Goal: Communication & Community: Answer question/provide support

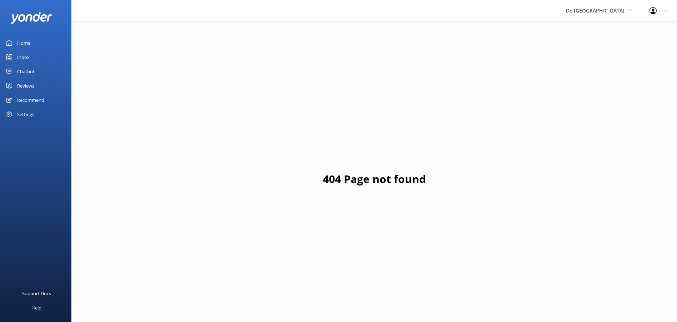
click at [23, 60] on div "Inbox" at bounding box center [23, 57] width 13 height 14
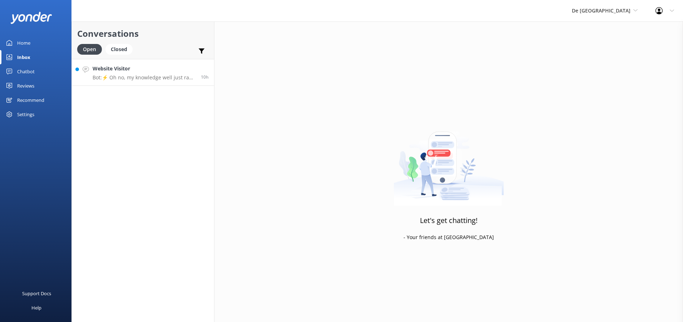
click at [138, 74] on div "Website Visitor Bot: ⚡ Oh no, my knowledge well just ran dry! Could you reshuff…" at bounding box center [144, 72] width 103 height 15
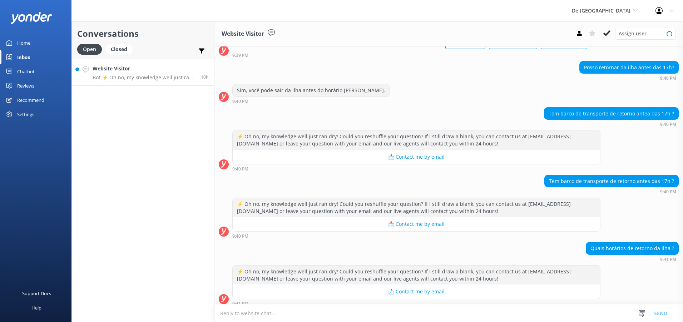
scroll to position [55, 0]
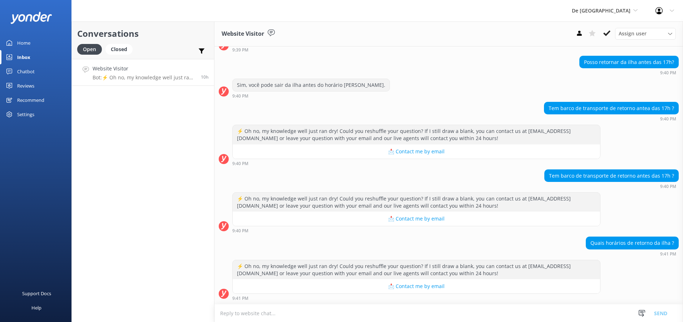
click at [236, 313] on textarea at bounding box center [448, 313] width 468 height 18
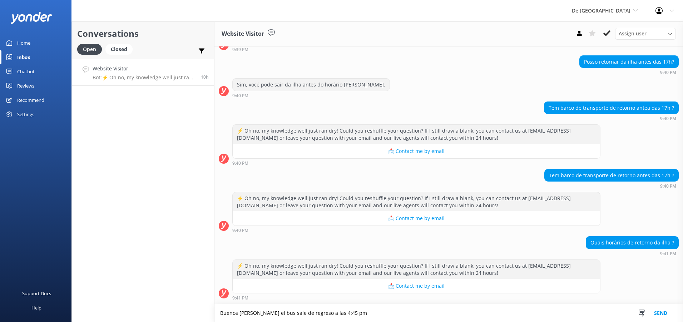
type textarea "Buenos [PERSON_NAME] el bus sale de regreso a las 4:45 pm"
click at [659, 310] on button "Send" at bounding box center [660, 313] width 27 height 18
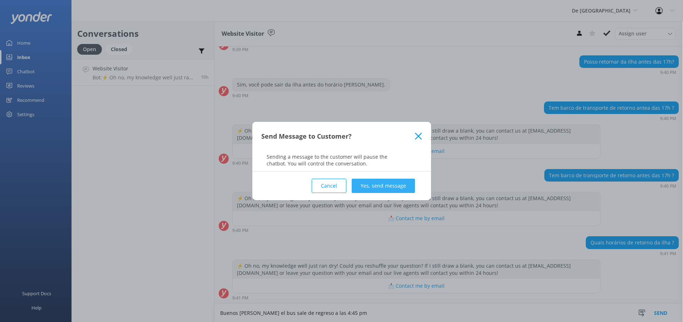
click at [373, 187] on button "Yes, send message" at bounding box center [383, 186] width 63 height 14
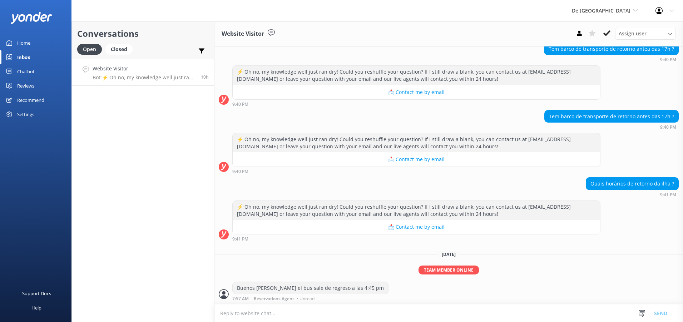
scroll to position [115, 0]
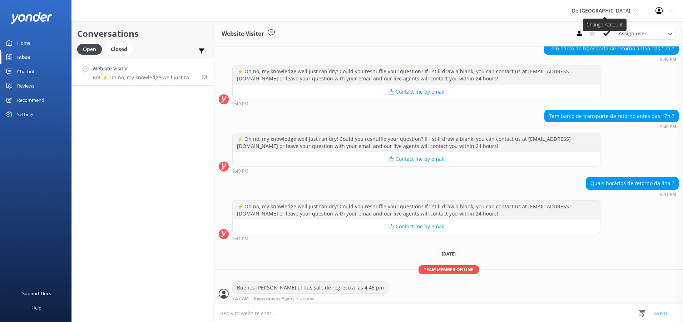
click at [637, 10] on icon at bounding box center [635, 10] width 4 height 4
click at [599, 47] on link "Aruba's Activities Expert" at bounding box center [598, 47] width 71 height 17
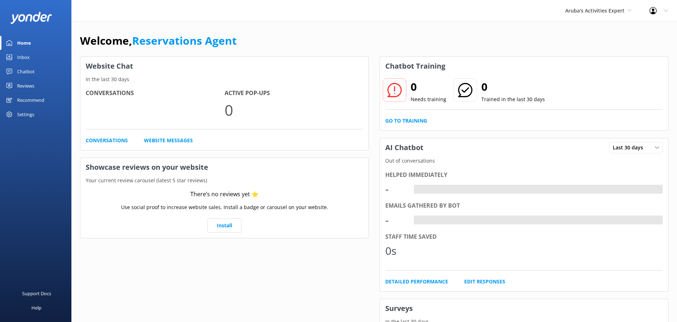
click at [19, 57] on div "Inbox" at bounding box center [23, 57] width 13 height 14
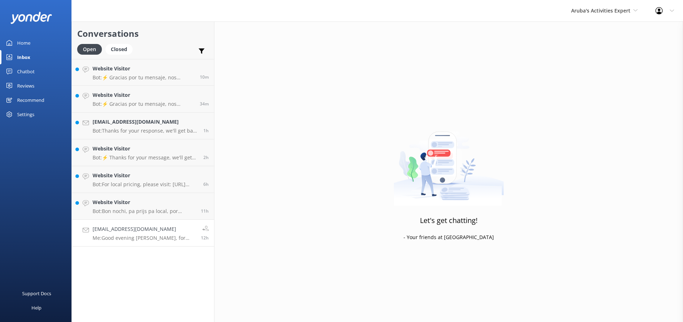
click at [129, 237] on p "Me: Good evening [PERSON_NAME], for travel discount please send an email to [EM…" at bounding box center [144, 238] width 103 height 6
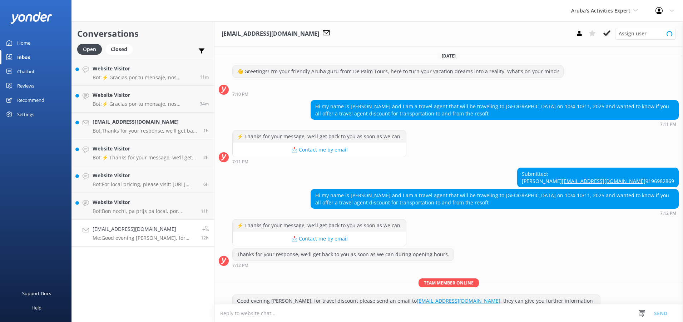
scroll to position [43, 0]
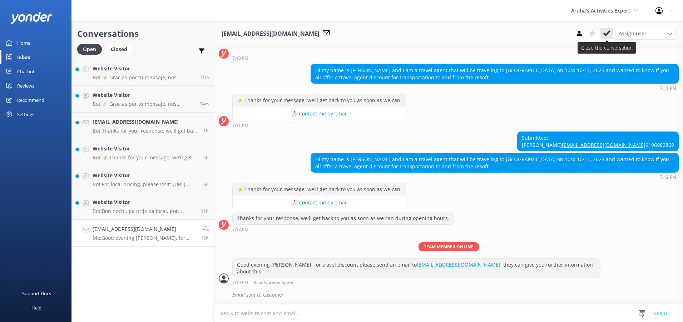
click at [605, 36] on icon at bounding box center [606, 33] width 7 height 7
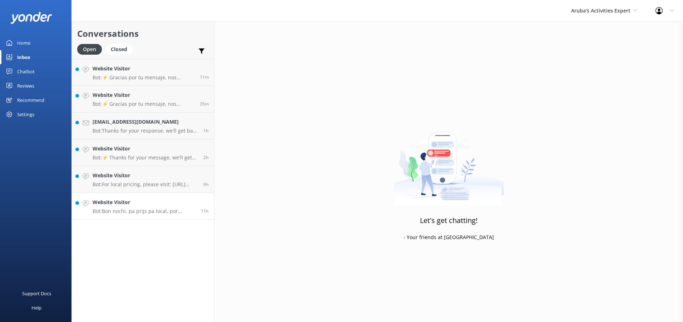
click at [132, 211] on p "Bot: Bon nochi, pa prijs pa local, por [PERSON_NAME]: [URL][DOMAIN_NAME]." at bounding box center [144, 211] width 103 height 6
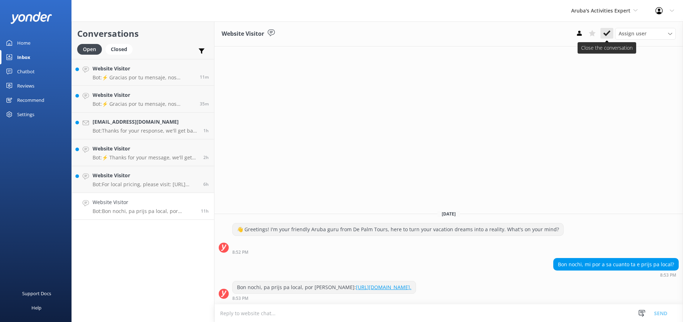
click at [606, 33] on icon at bounding box center [606, 33] width 7 height 7
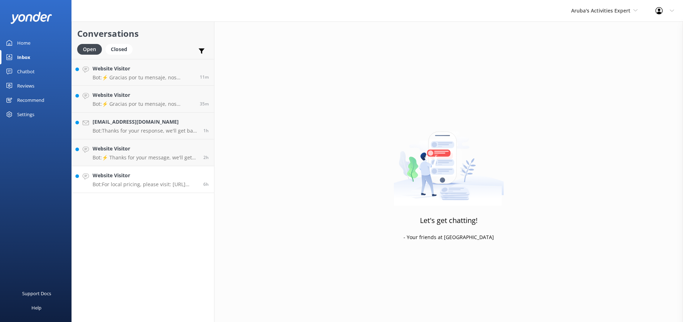
click at [138, 186] on p "Bot: For local pricing, please visit: [URL][DOMAIN_NAME]." at bounding box center [145, 184] width 105 height 6
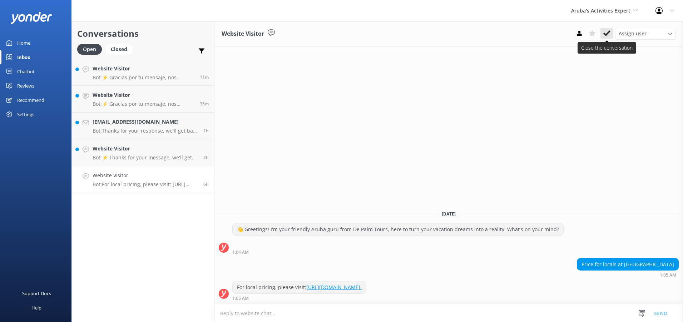
click at [607, 31] on icon at bounding box center [606, 33] width 7 height 7
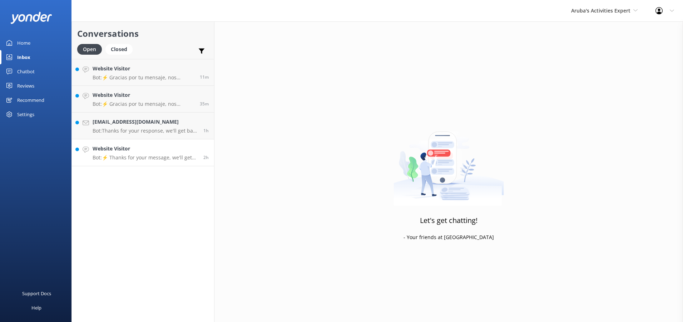
click at [155, 150] on h4 "Website Visitor" at bounding box center [145, 149] width 105 height 8
